Goal: Task Accomplishment & Management: Use online tool/utility

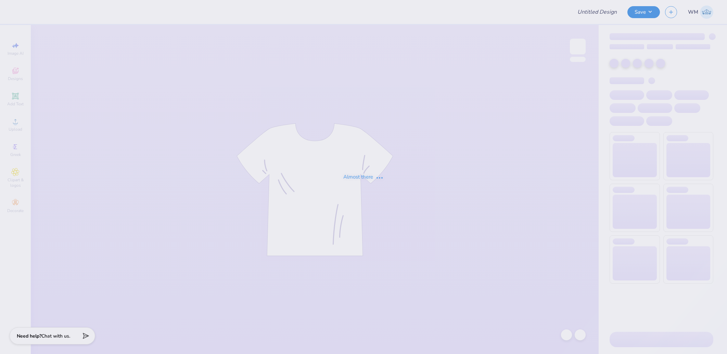
type input "[PERSON_NAME] : [GEOGRAPHIC_DATA]"
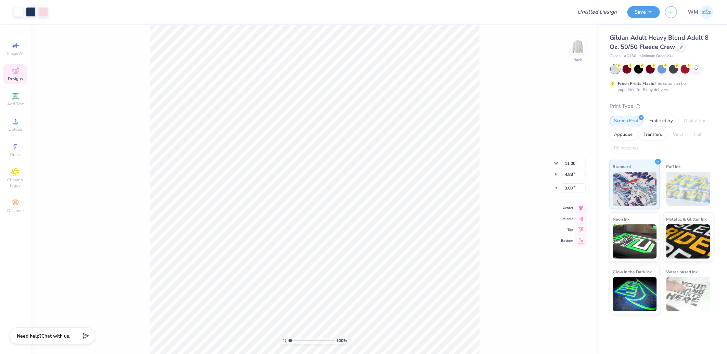
type input "7.32"
type input "10.12"
type input "12.68"
type input "7.40"
click at [357, 194] on li "Download vector" at bounding box center [349, 193] width 54 height 13
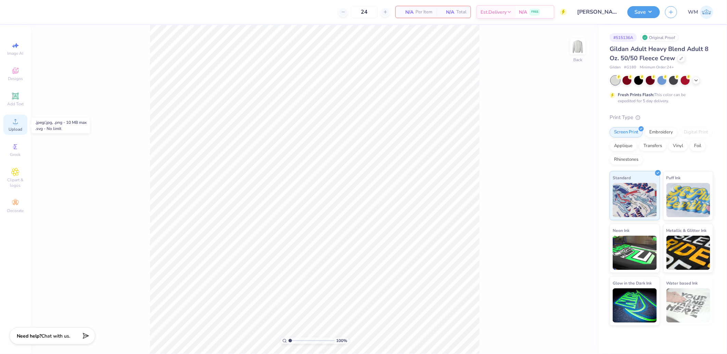
click at [11, 124] on div "Upload" at bounding box center [15, 125] width 24 height 20
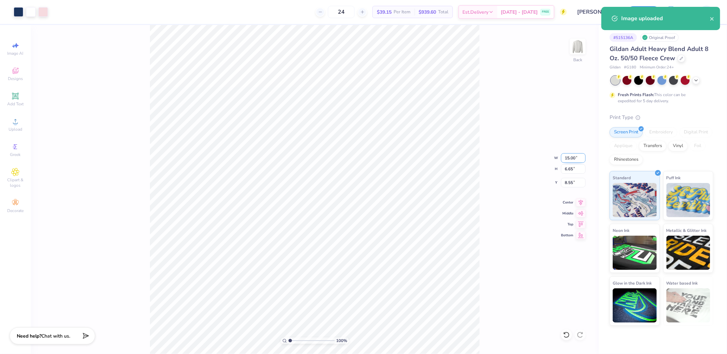
drag, startPoint x: 572, startPoint y: 158, endPoint x: 576, endPoint y: 157, distance: 4.5
click at [572, 158] on input "15.00" at bounding box center [573, 158] width 25 height 10
type input "11.00"
type input "4.88"
click at [573, 181] on input "9.43" at bounding box center [573, 183] width 25 height 10
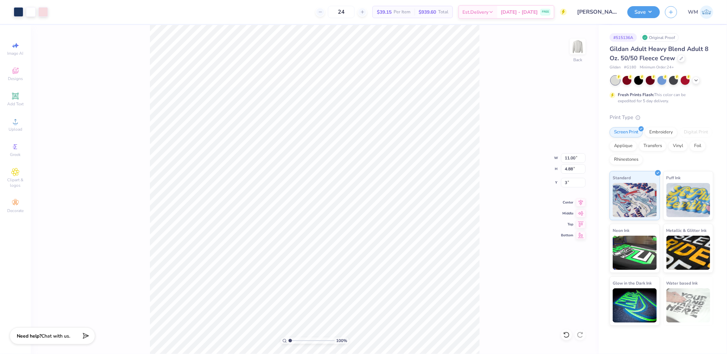
type input "3.00"
click at [648, 10] on button "Save" at bounding box center [643, 11] width 32 height 12
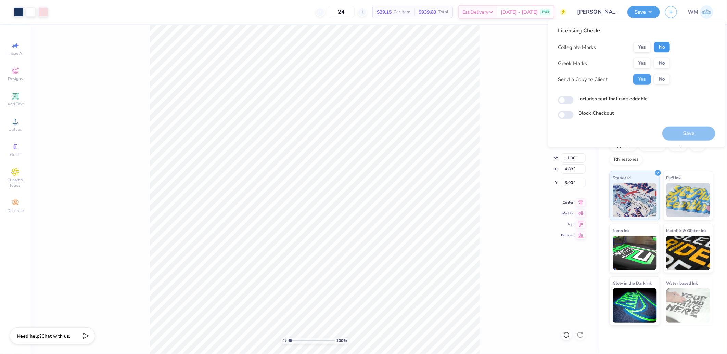
click at [663, 46] on button "No" at bounding box center [661, 47] width 16 height 11
click at [646, 60] on button "Yes" at bounding box center [642, 63] width 18 height 11
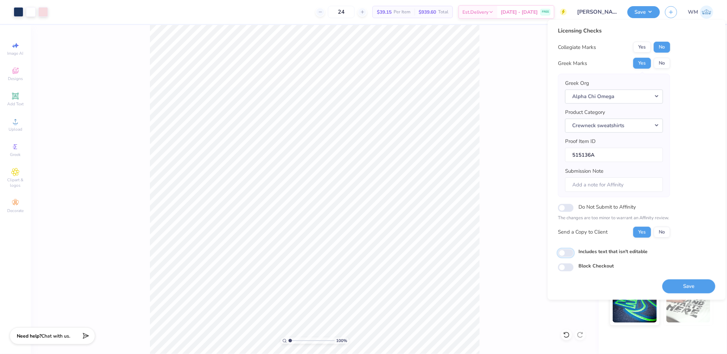
click at [565, 253] on input "Includes text that isn't editable" at bounding box center [566, 253] width 16 height 8
checkbox input "true"
click at [686, 291] on button "Save" at bounding box center [688, 286] width 53 height 14
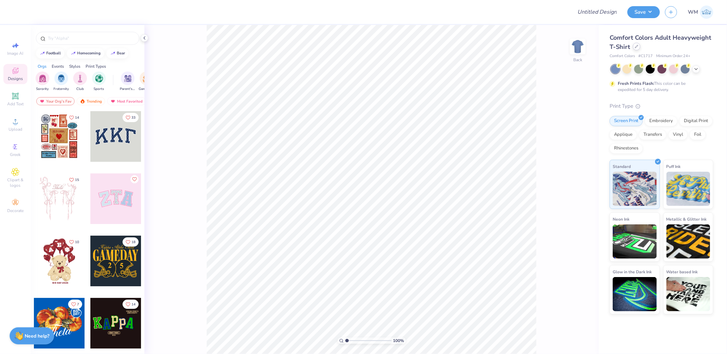
click at [635, 46] on icon at bounding box center [636, 46] width 3 height 3
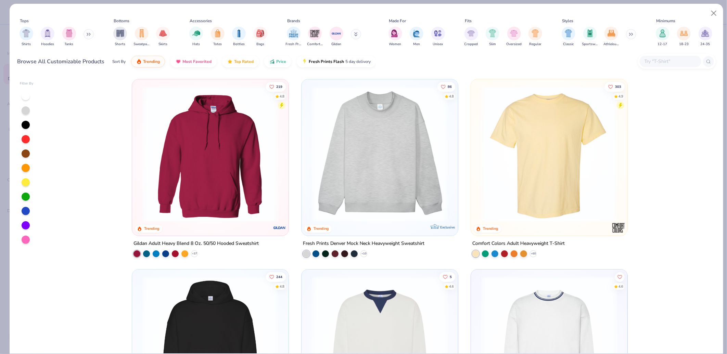
click at [665, 61] on input "text" at bounding box center [669, 61] width 53 height 8
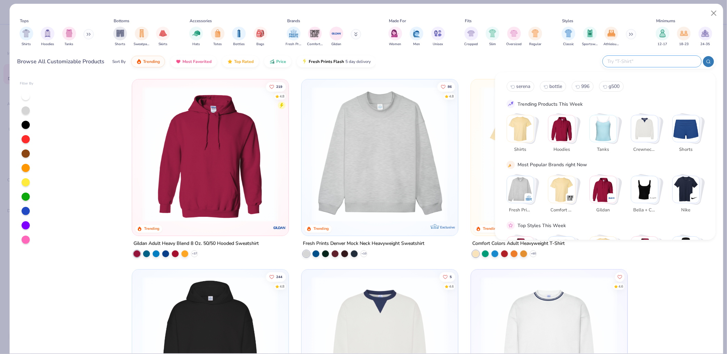
paste input "974MPR"
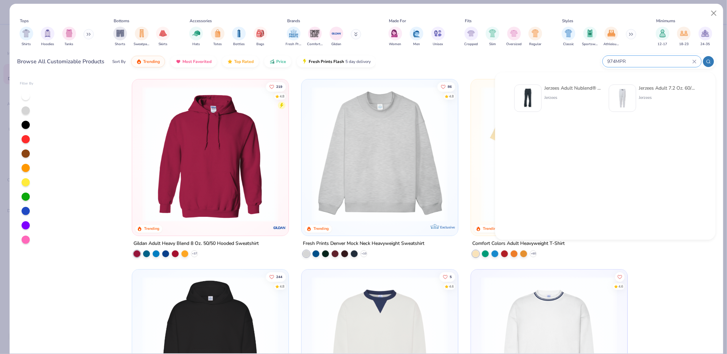
type input "974MPR"
click at [532, 96] on img at bounding box center [527, 98] width 21 height 21
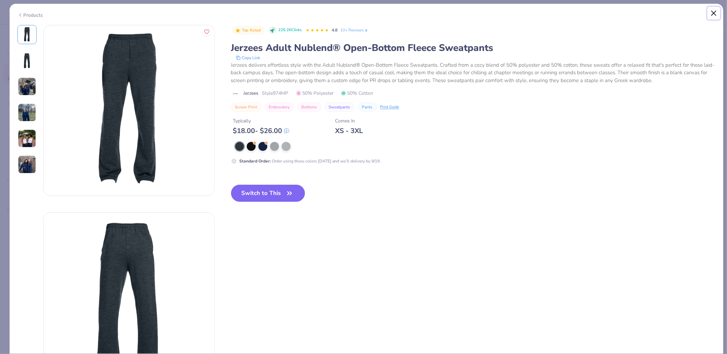
click at [717, 12] on button "Close" at bounding box center [713, 13] width 13 height 13
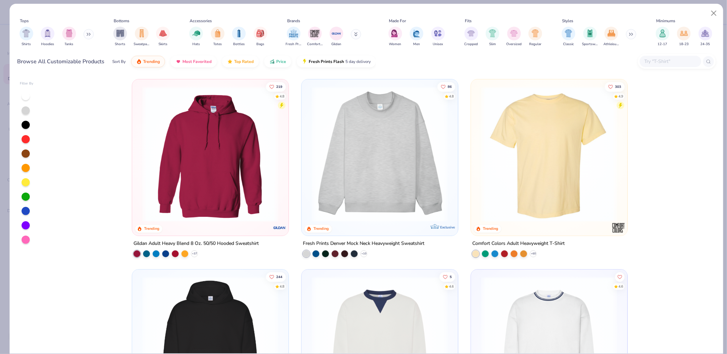
click at [679, 64] on input "text" at bounding box center [669, 61] width 53 height 8
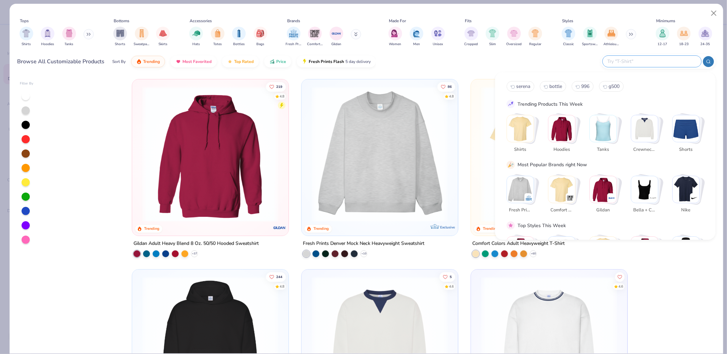
paste input "974MPR"
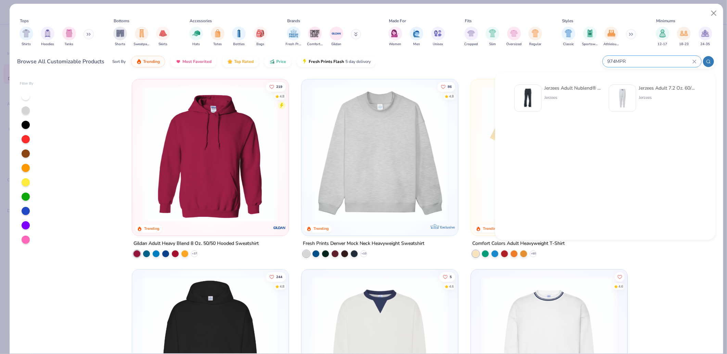
type input "974MPR"
click at [676, 88] on div "Jerzees Adult 7.2 Oz. 60/40 Nublend Jogger" at bounding box center [667, 87] width 57 height 7
